Goal: Check status: Check status

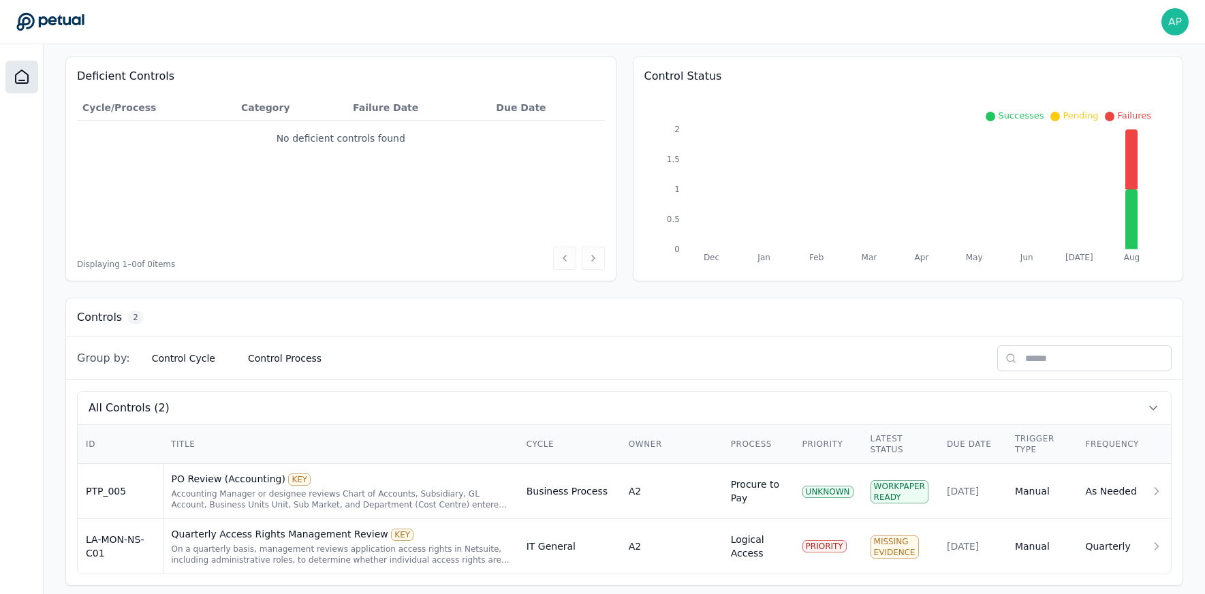
scroll to position [144, 0]
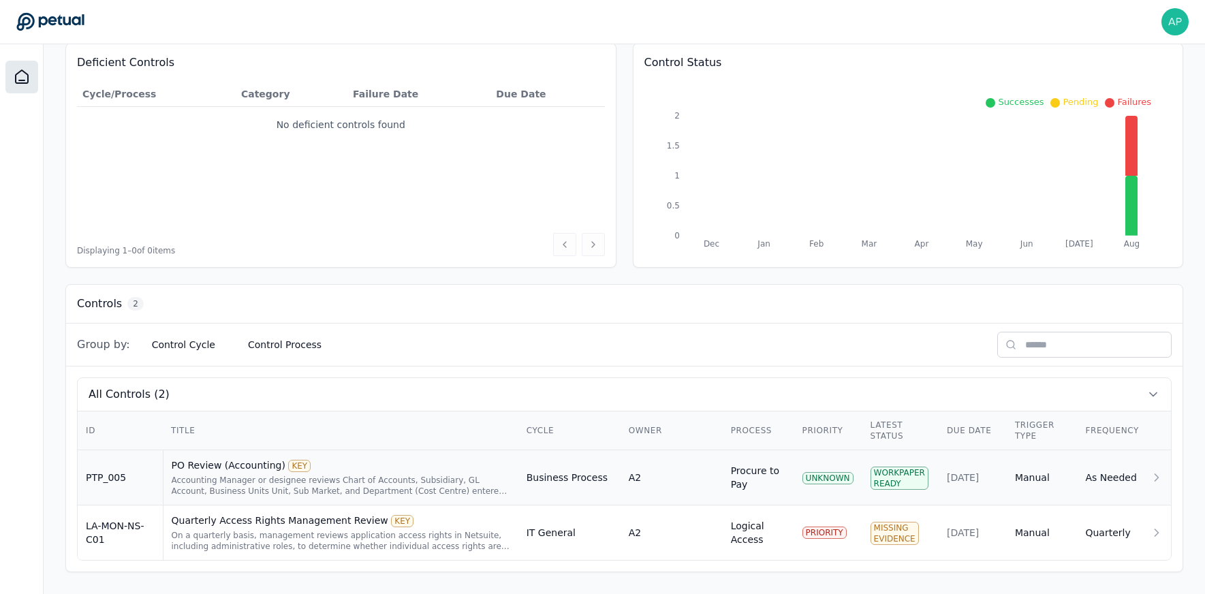
click at [425, 473] on div "PO Review (Accounting) KEY Accounting Manager or designee reviews Chart of Acco…" at bounding box center [341, 477] width 339 height 38
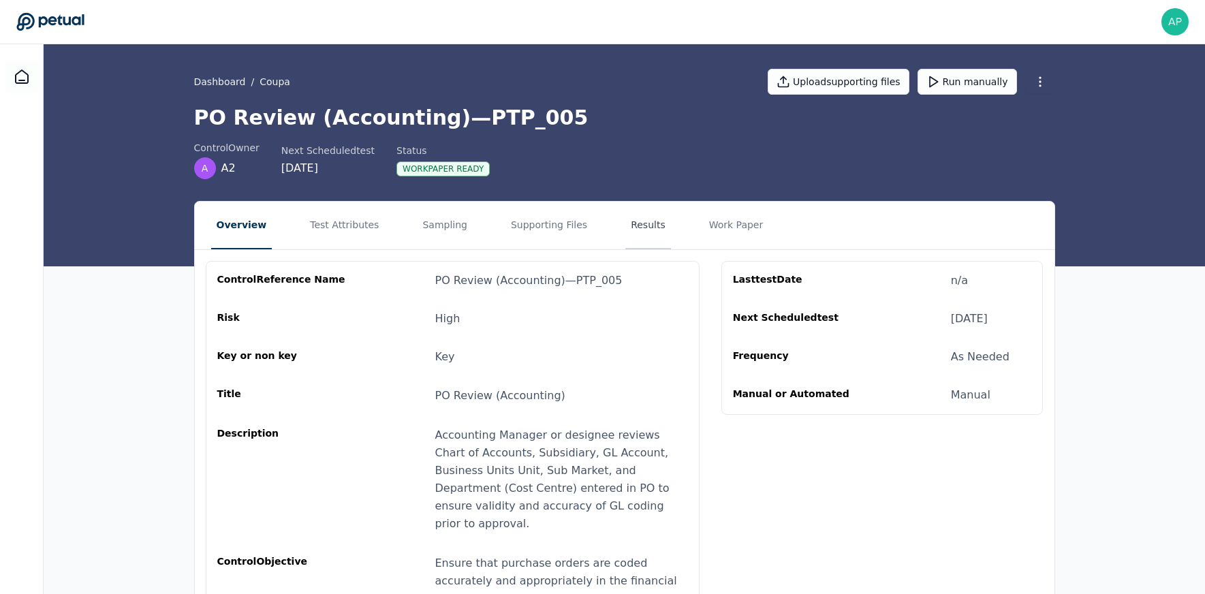
click at [631, 231] on button "Results" at bounding box center [648, 226] width 46 height 48
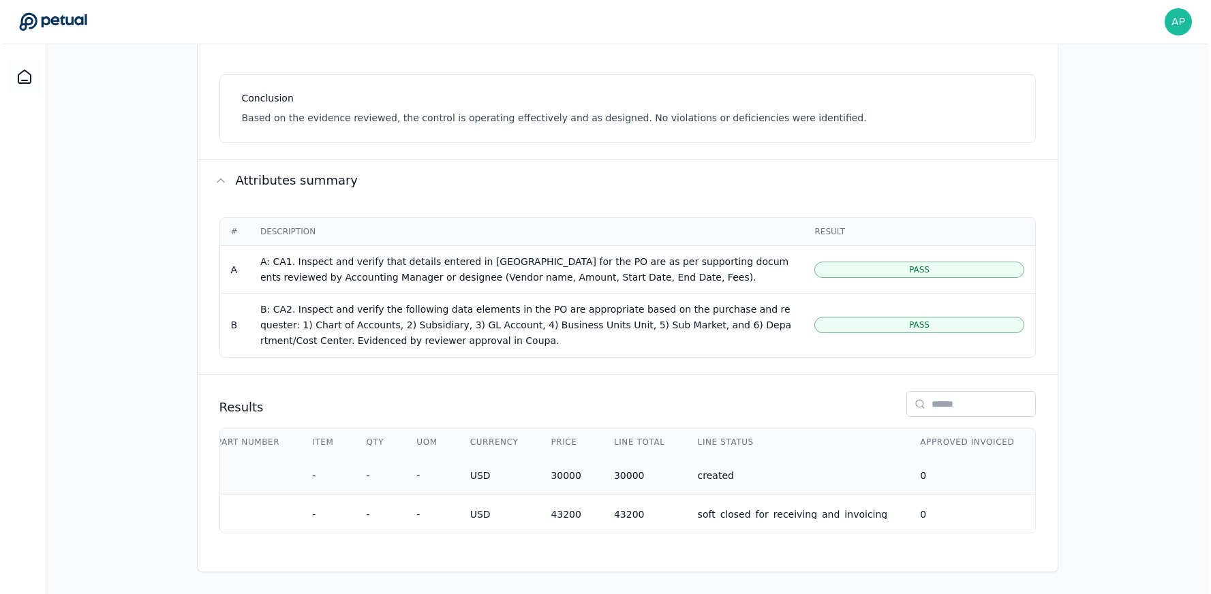
scroll to position [0, 934]
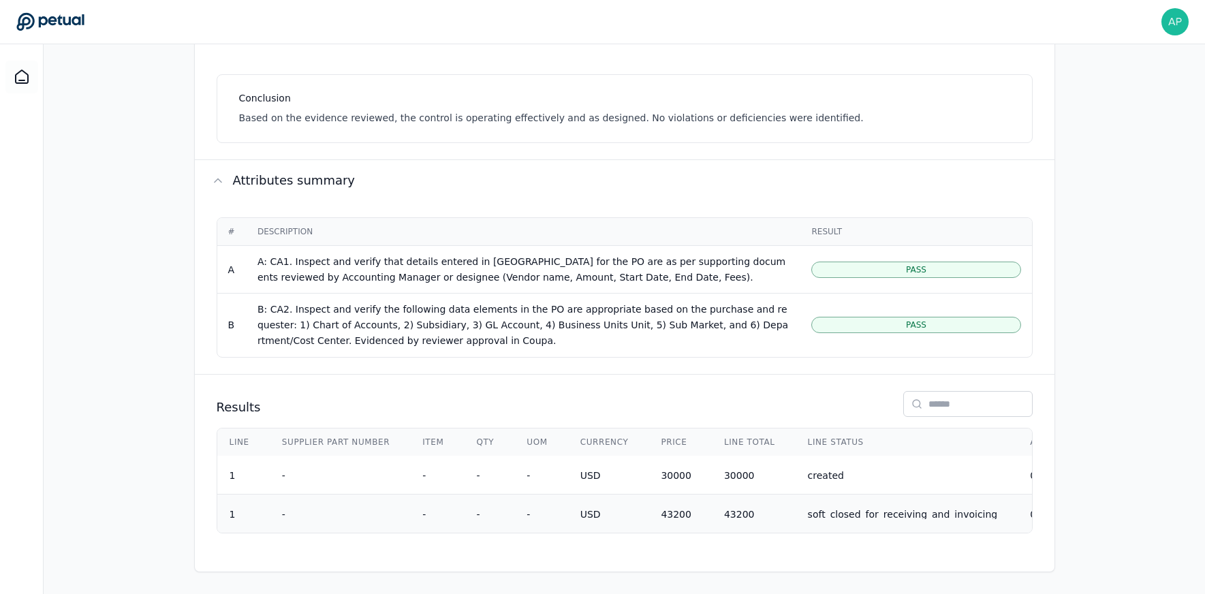
click at [627, 518] on td "USD" at bounding box center [604, 513] width 81 height 39
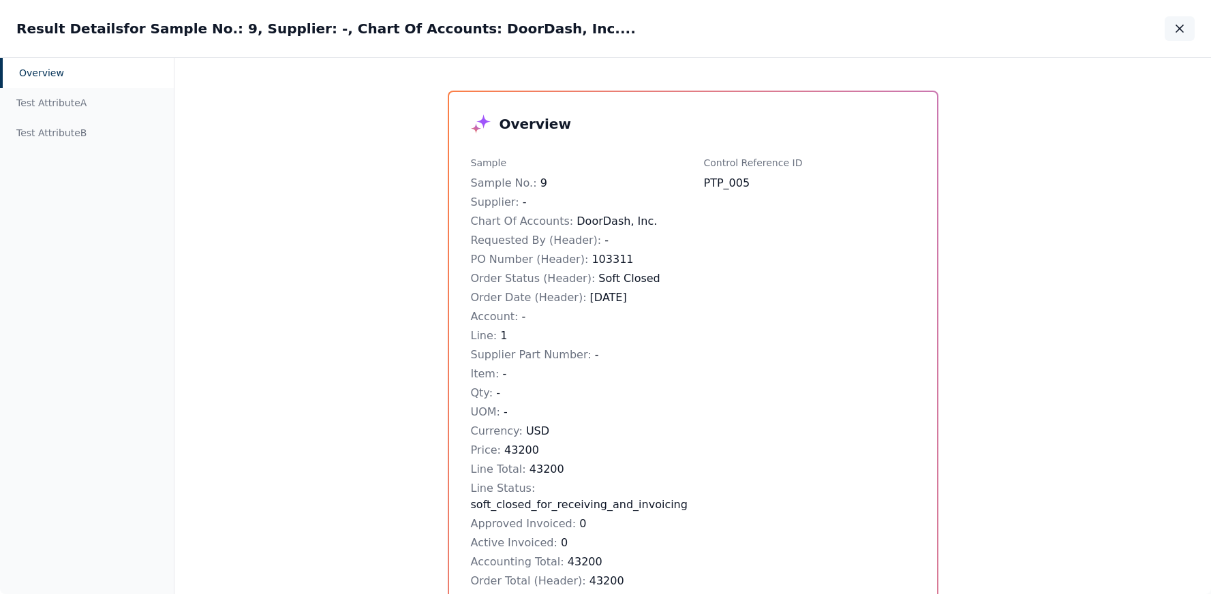
click at [1183, 37] on button "button" at bounding box center [1179, 28] width 30 height 25
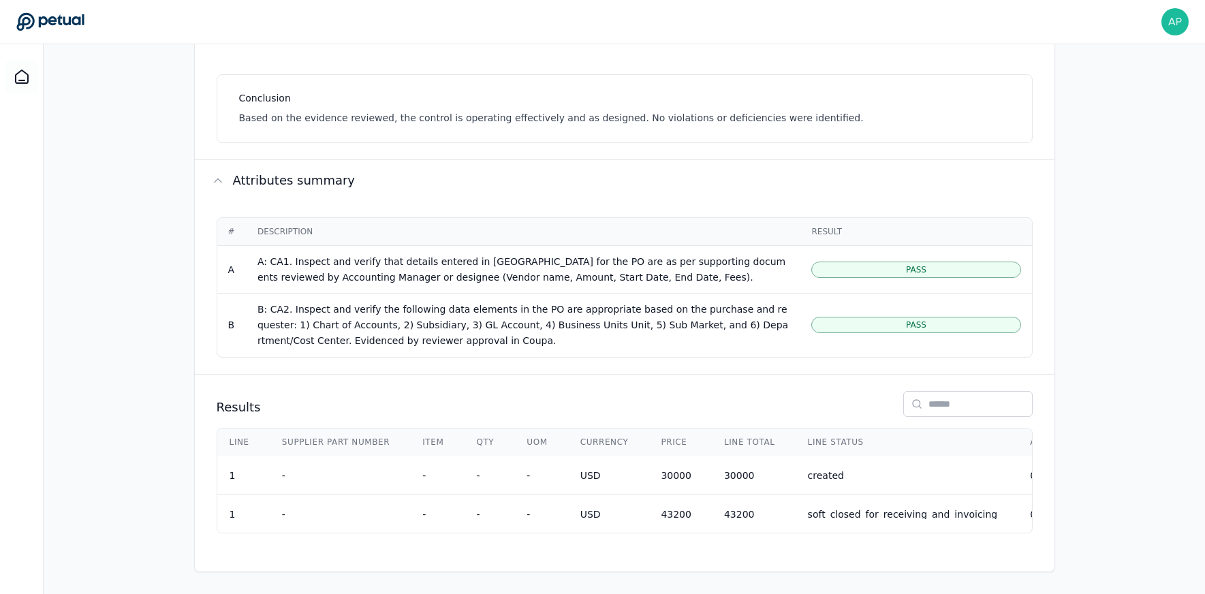
click at [450, 308] on div "B: CA2. Inspect and verify the following data elements in the PO are appropriat…" at bounding box center [524, 325] width 533 height 46
click at [845, 480] on td "created" at bounding box center [903, 475] width 223 height 39
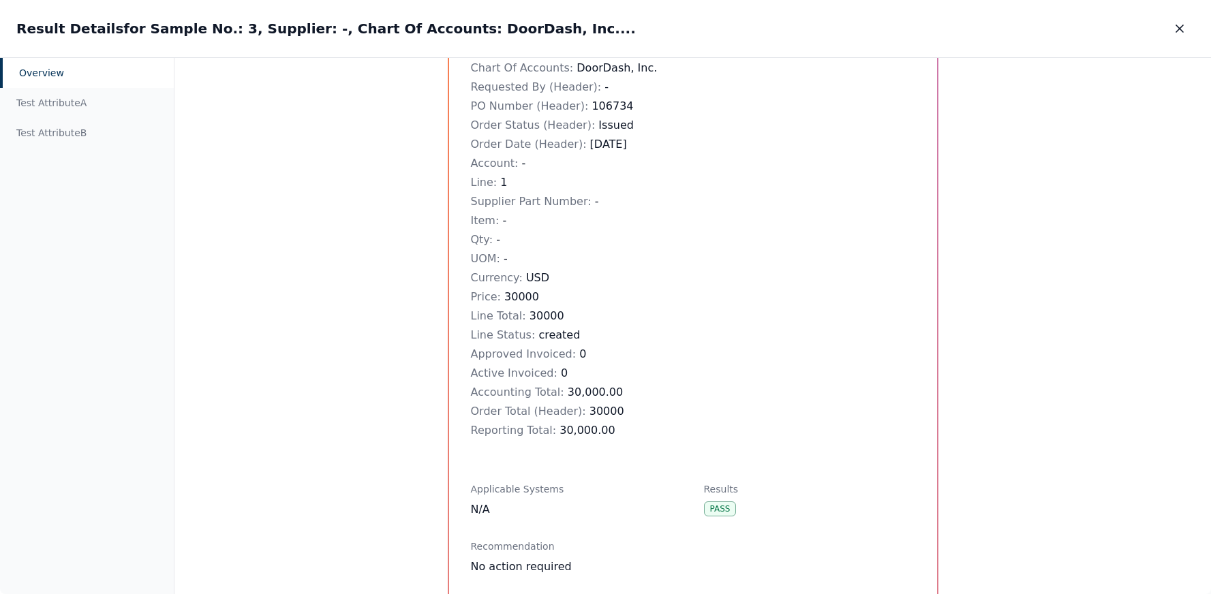
scroll to position [172, 0]
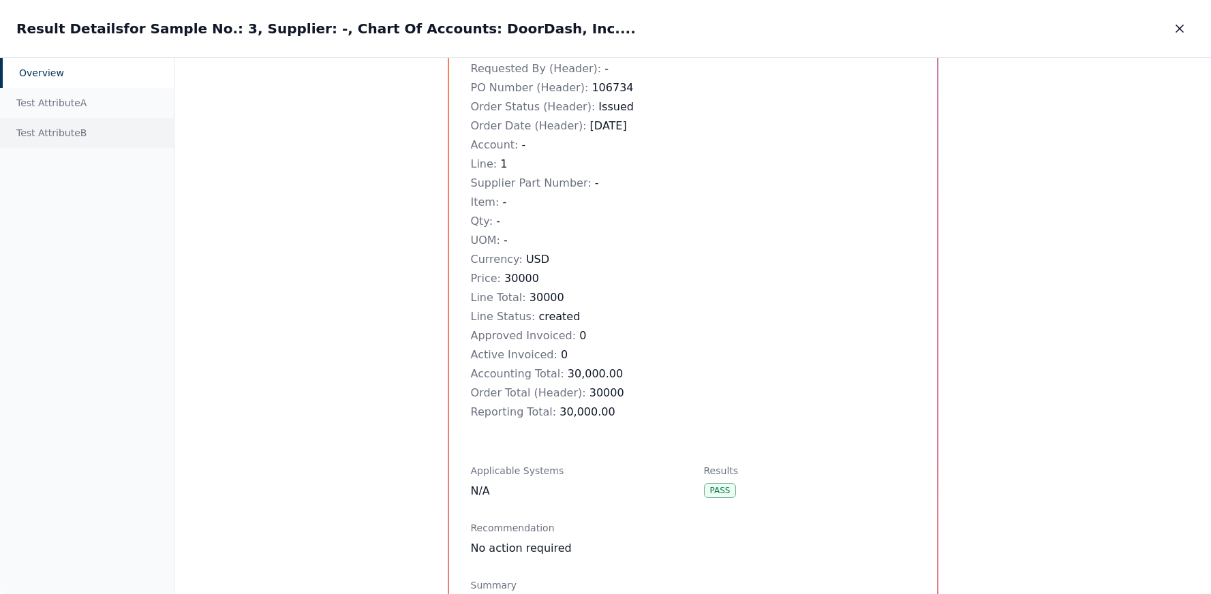
click at [78, 138] on div "Test Attribute B" at bounding box center [87, 133] width 174 height 30
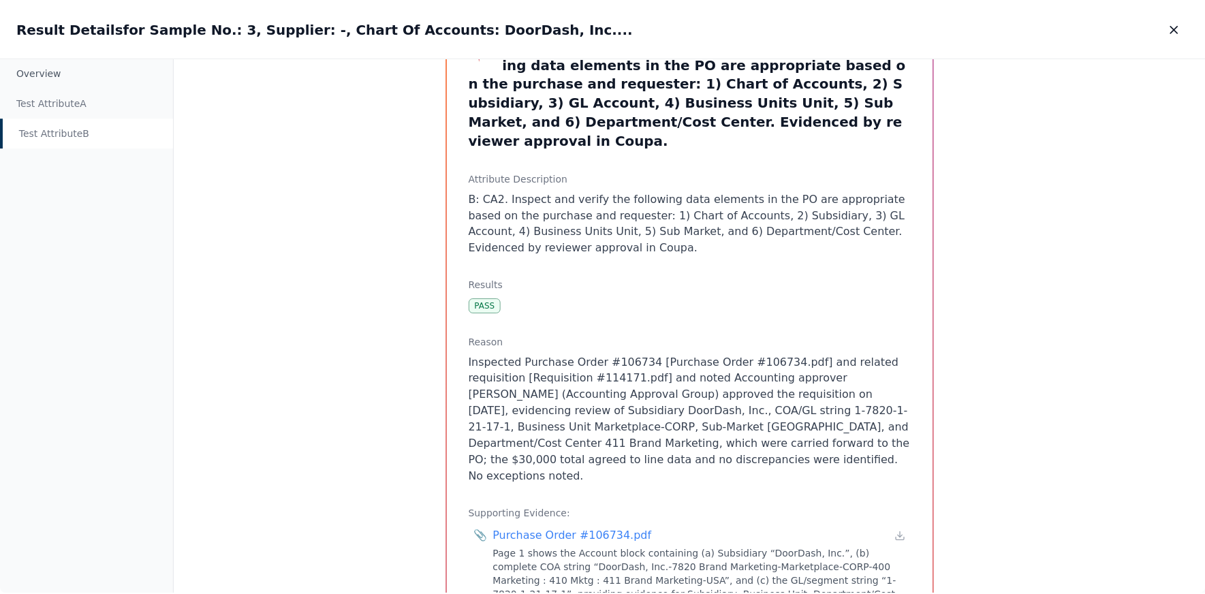
scroll to position [87, 0]
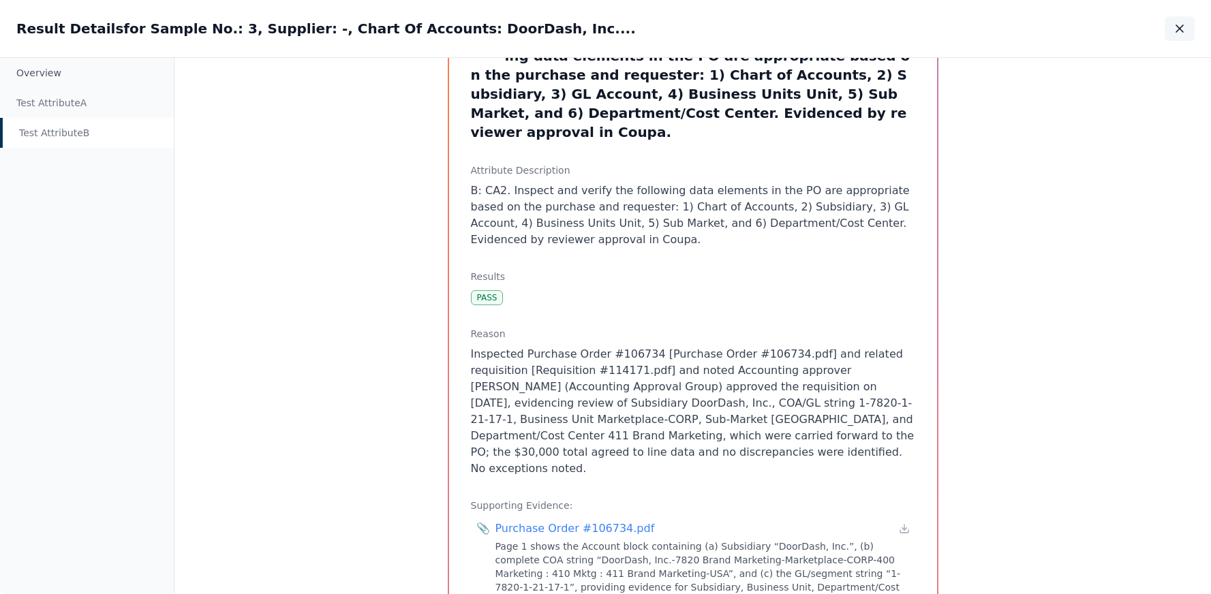
click at [1178, 24] on icon "button" at bounding box center [1179, 29] width 14 height 14
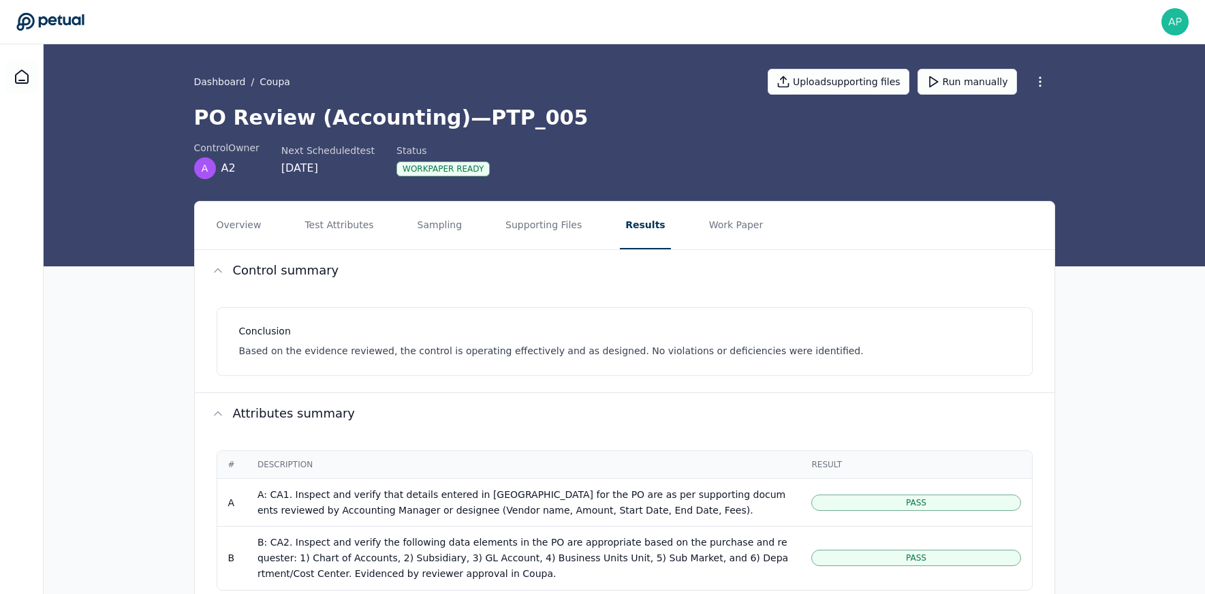
click at [633, 224] on button "Results" at bounding box center [645, 226] width 50 height 48
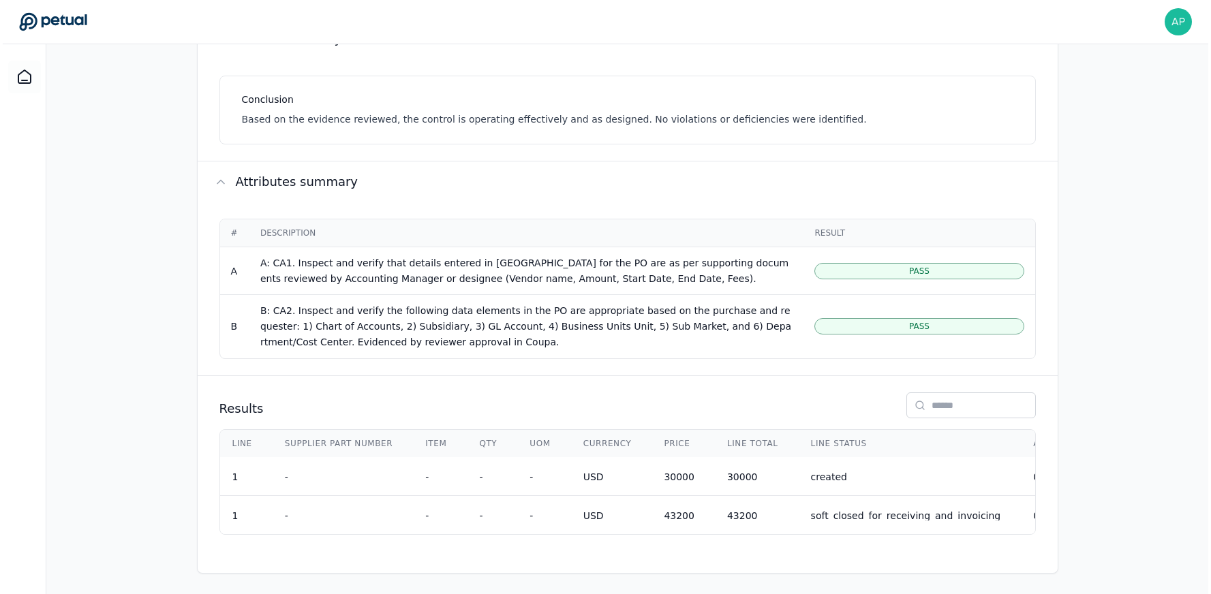
scroll to position [238, 0]
click at [534, 459] on td "-" at bounding box center [536, 475] width 53 height 39
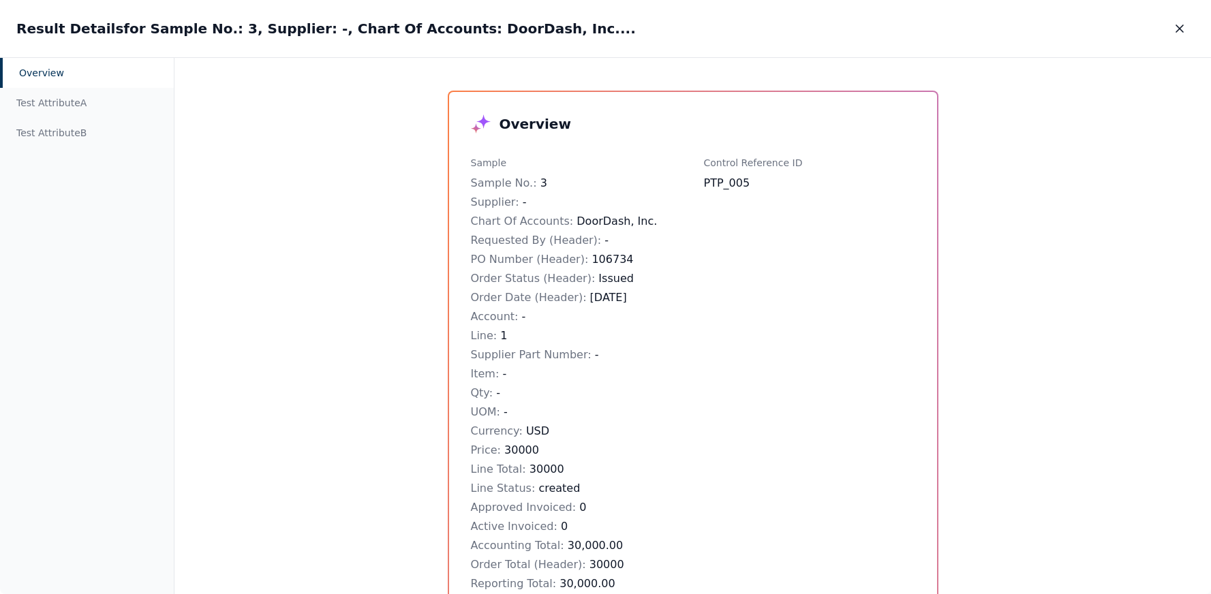
drag, startPoint x: 1183, startPoint y: 25, endPoint x: 1005, endPoint y: 177, distance: 233.9
click at [1183, 25] on icon "button" at bounding box center [1179, 29] width 14 height 14
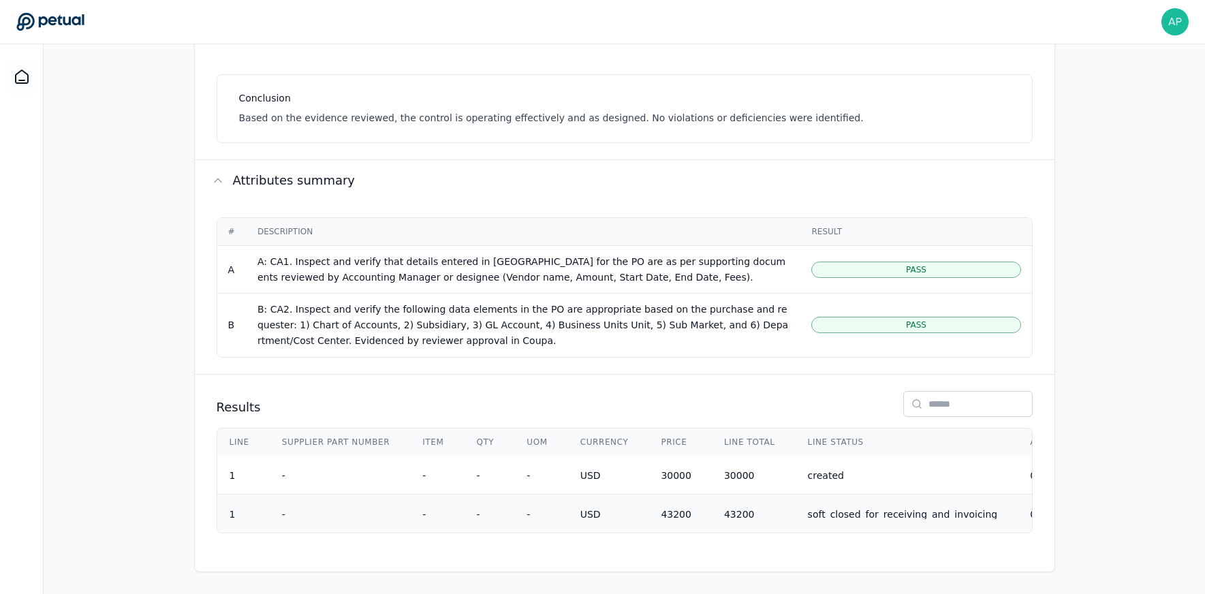
click at [751, 499] on td "43200" at bounding box center [750, 513] width 84 height 39
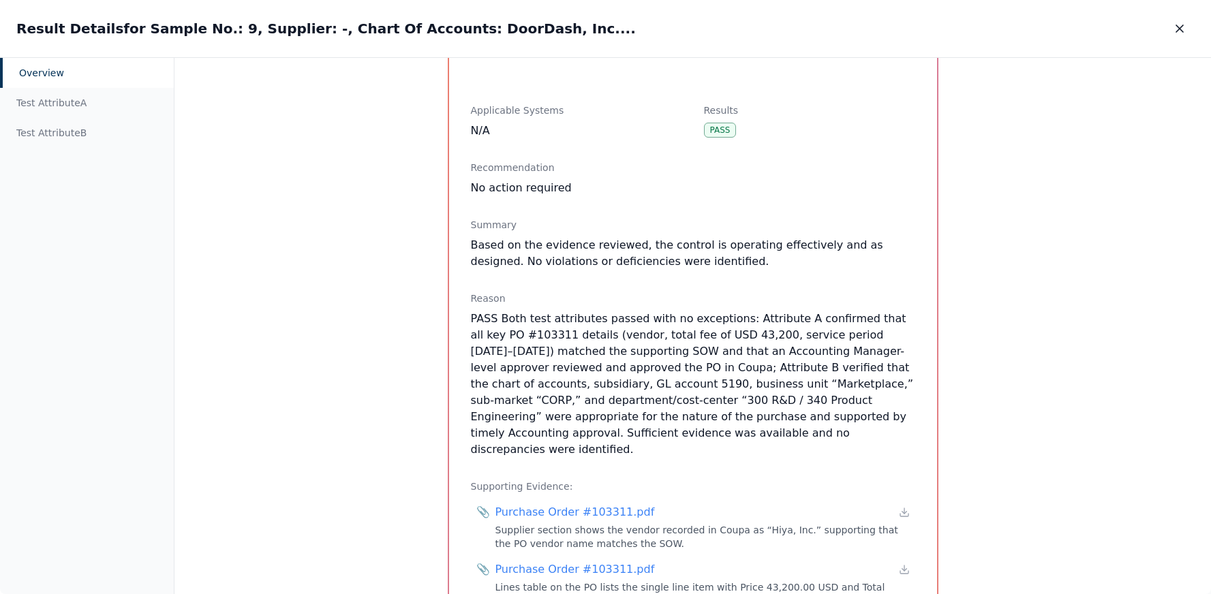
scroll to position [555, 0]
